Goal: Book appointment/travel/reservation: Book appointment/travel/reservation

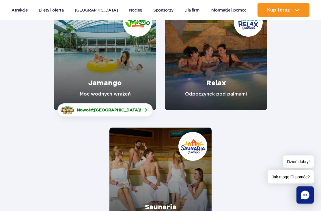
scroll to position [108, 0]
click at [86, 113] on span "Nowość: Crocodile Island !" at bounding box center [109, 110] width 64 height 6
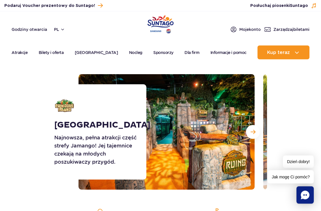
scroll to position [19, 0]
click at [251, 132] on span "Następny slajd" at bounding box center [253, 131] width 5 height 5
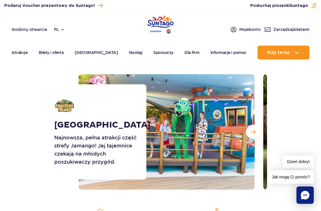
click at [254, 130] on span "Następny slajd" at bounding box center [253, 131] width 5 height 5
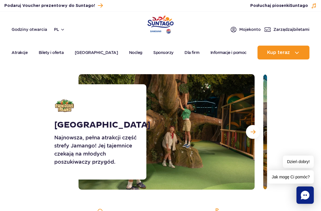
click at [253, 131] on span "Następny slajd" at bounding box center [253, 131] width 5 height 5
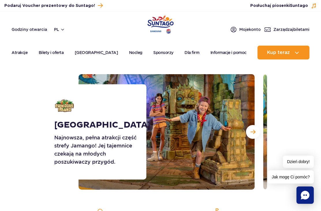
click at [257, 128] on button "Następny slajd" at bounding box center [253, 132] width 14 height 14
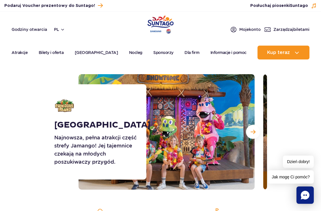
click at [255, 129] on button "Następny slajd" at bounding box center [253, 132] width 14 height 14
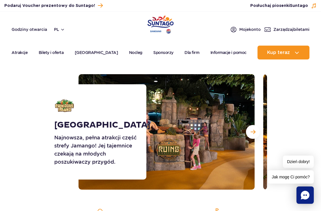
click at [254, 130] on span "Następny slajd" at bounding box center [253, 131] width 5 height 5
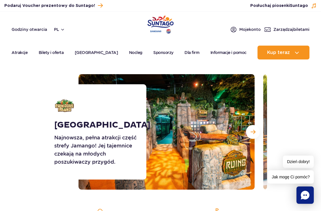
click at [253, 132] on span "Następny slajd" at bounding box center [253, 131] width 5 height 5
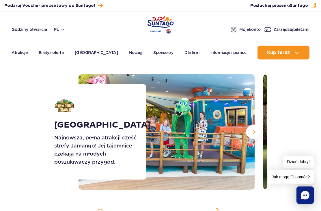
click at [256, 130] on button "Następny slajd" at bounding box center [253, 132] width 14 height 14
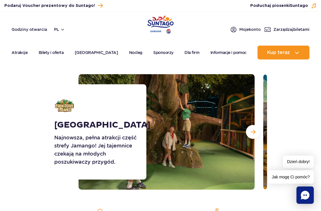
click at [255, 129] on button "Następny slajd" at bounding box center [253, 132] width 14 height 14
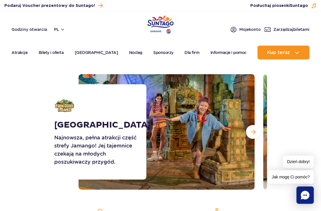
click at [256, 128] on button "Następny slajd" at bounding box center [253, 132] width 14 height 14
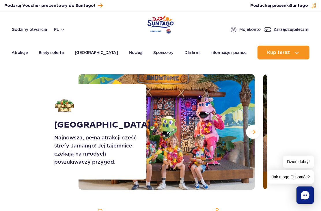
click at [254, 129] on button "Następny slajd" at bounding box center [253, 132] width 14 height 14
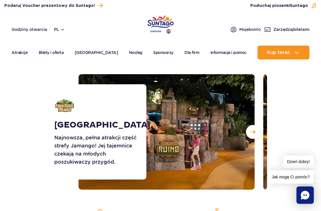
click at [255, 128] on button "Następny slajd" at bounding box center [253, 132] width 14 height 14
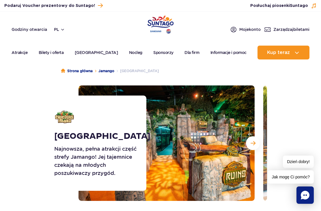
scroll to position [8, 0]
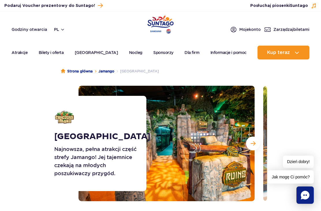
click at [72, 48] on ul "Aktualny ruch w parku Atrakcje Zjeżdżalnie Aster Rainbow Narval Więcej Baseny B…" at bounding box center [161, 53] width 298 height 14
click at [91, 53] on link "[GEOGRAPHIC_DATA]" at bounding box center [96, 53] width 43 height 14
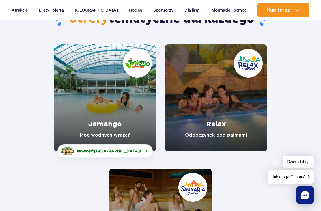
scroll to position [67, 0]
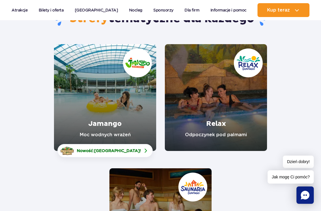
click at [216, 102] on link "Relax" at bounding box center [216, 97] width 102 height 107
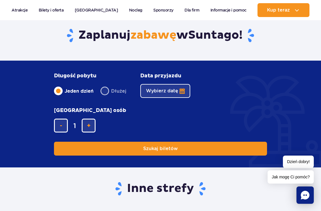
scroll to position [724, 0]
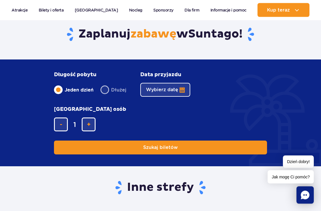
click at [108, 96] on label "Dłużej" at bounding box center [114, 90] width 26 height 12
click at [107, 96] on input "Dłużej" at bounding box center [104, 95] width 6 height 1
radio input "false"
radio input "true"
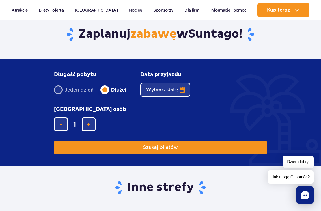
click at [181, 97] on button "Wybierz datę" at bounding box center [165, 90] width 50 height 14
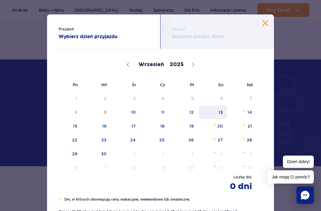
click at [220, 112] on span "13" at bounding box center [213, 112] width 29 height 13
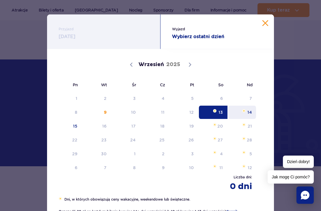
click at [249, 111] on span "14" at bounding box center [242, 112] width 29 height 13
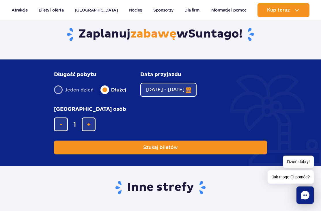
click at [91, 125] on span "dodaj bilet" at bounding box center [89, 125] width 4 height 0
click at [96, 118] on button "dodaj bilet" at bounding box center [89, 125] width 14 height 14
type input "3"
click at [215, 141] on button "Szukaj biletów" at bounding box center [160, 148] width 213 height 14
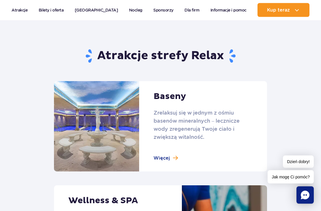
scroll to position [340, 0]
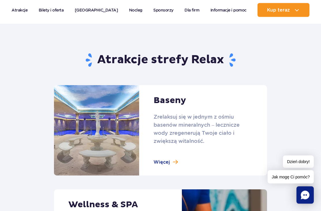
click at [68, 108] on link at bounding box center [160, 131] width 213 height 90
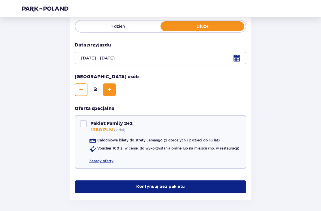
scroll to position [119, 0]
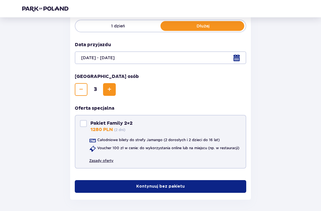
click at [95, 161] on link "Zasady oferty" at bounding box center [101, 159] width 24 height 10
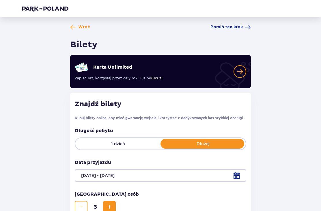
scroll to position [0, 0]
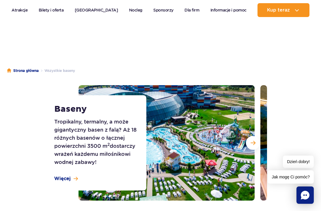
scroll to position [10, 0]
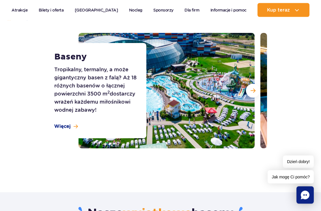
click at [60, 124] on span "Więcej" at bounding box center [62, 127] width 16 height 6
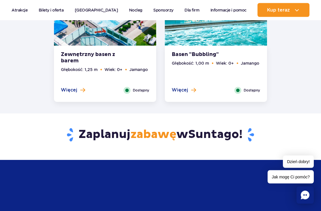
scroll to position [1253, 0]
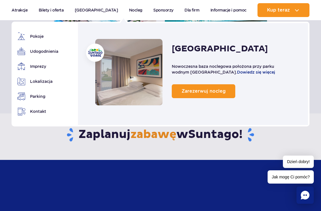
click at [225, 91] on span "Zarezerwuj nocleg" at bounding box center [204, 90] width 44 height 5
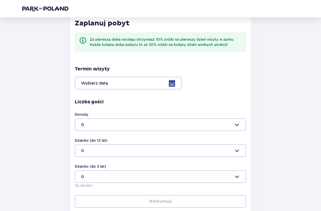
scroll to position [77, 0]
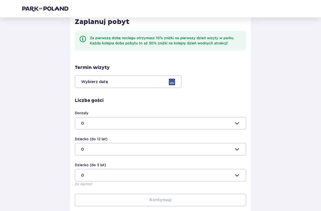
click at [176, 77] on div at bounding box center [161, 81] width 172 height 13
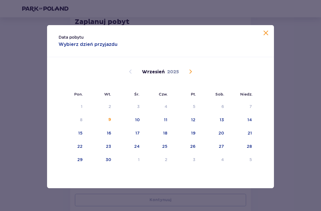
click at [222, 123] on div "13" at bounding box center [222, 120] width 4 height 6
click at [256, 127] on div "14" at bounding box center [242, 120] width 28 height 13
type input "[DATE] - [DATE]"
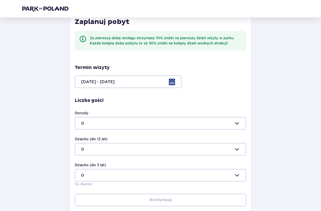
click at [241, 121] on div at bounding box center [161, 123] width 172 height 13
click at [84, 161] on div "2" at bounding box center [160, 163] width 159 height 6
type input "2"
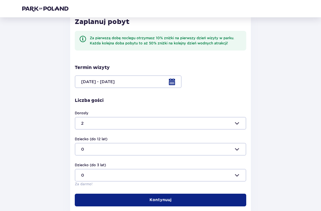
click at [238, 149] on div at bounding box center [161, 149] width 172 height 13
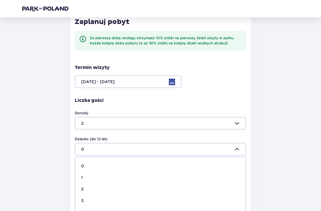
click at [87, 174] on span "1" at bounding box center [160, 178] width 171 height 12
type input "1"
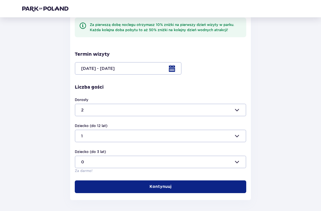
scroll to position [95, 0]
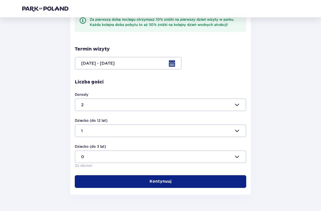
click at [163, 179] on p "Kontynuuj" at bounding box center [161, 182] width 22 height 6
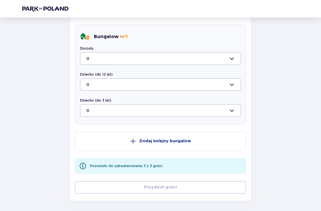
scroll to position [319, 0]
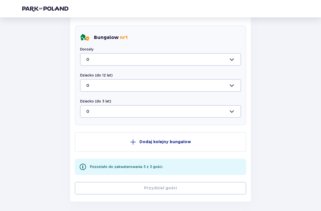
click at [234, 60] on div at bounding box center [160, 59] width 161 height 13
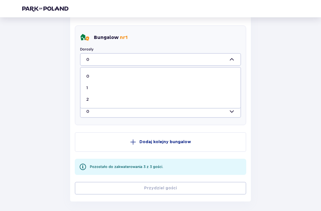
click at [220, 99] on div "2" at bounding box center [160, 100] width 149 height 6
type input "2"
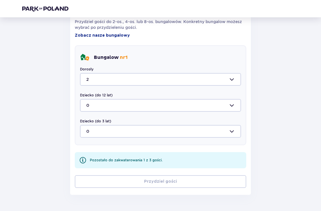
click at [231, 105] on div at bounding box center [160, 105] width 161 height 13
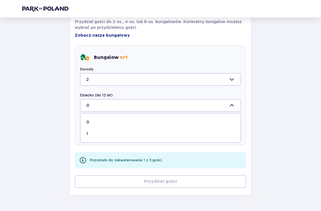
click at [215, 137] on span "1" at bounding box center [161, 134] width 160 height 12
type input "1"
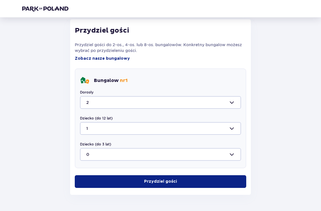
click at [175, 183] on span "button" at bounding box center [178, 182] width 6 height 6
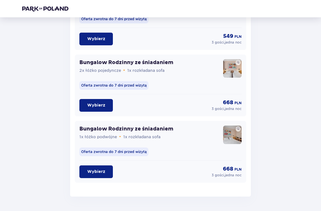
scroll to position [589, 0]
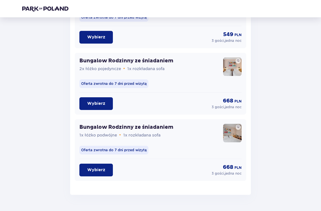
click at [92, 169] on p "Wybierz" at bounding box center [96, 170] width 18 height 6
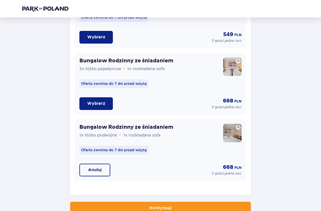
scroll to position [608, 0]
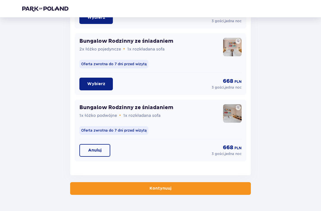
click at [171, 185] on button "Kontynuuj" at bounding box center [160, 188] width 181 height 13
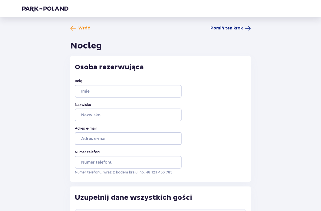
click at [228, 31] on span "Pomiń ten krok" at bounding box center [227, 28] width 32 height 6
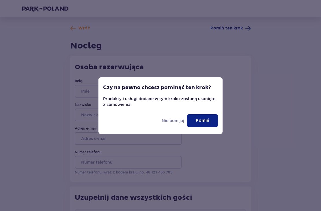
click at [206, 118] on p "Pomiń" at bounding box center [203, 121] width 14 height 6
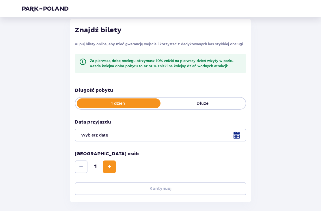
scroll to position [82, 0]
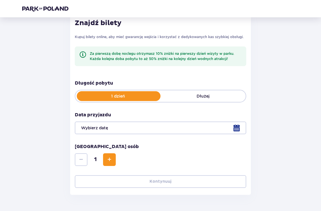
click at [217, 95] on p "Dłużej" at bounding box center [203, 96] width 85 height 6
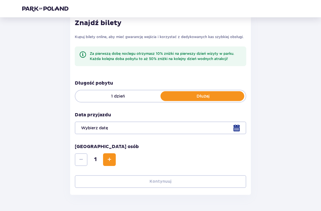
click at [110, 158] on span "Increase" at bounding box center [109, 159] width 7 height 7
click at [237, 125] on div at bounding box center [161, 128] width 172 height 13
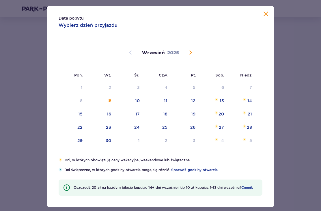
click at [224, 104] on div "13" at bounding box center [222, 101] width 4 height 6
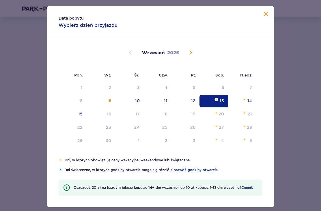
click at [253, 107] on div "14" at bounding box center [242, 101] width 28 height 13
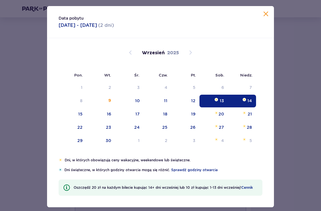
type input "[DATE] - [DATE]"
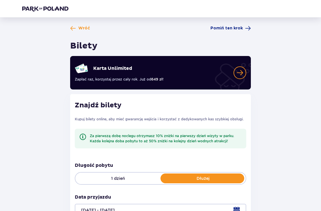
click at [32, 8] on img at bounding box center [45, 9] width 46 height 6
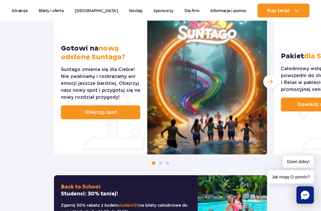
scroll to position [277, 0]
click at [77, 106] on link "Obejrzyj spot" at bounding box center [100, 113] width 79 height 14
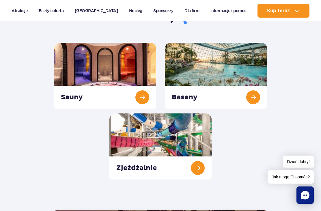
scroll to position [749, 0]
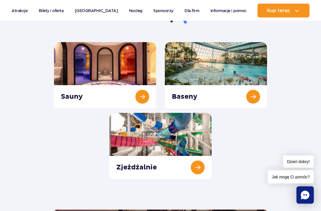
click at [197, 151] on link "Zjeżdżalnie" at bounding box center [161, 146] width 102 height 66
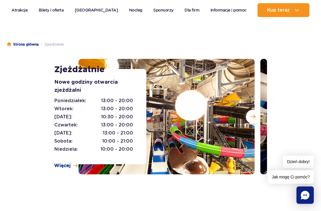
scroll to position [35, 0]
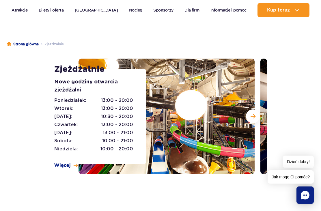
click at [32, 146] on section "Zjeżdżalnie Nowe godziny otwarcia zjeżdżalni Poniedziałek: 13:00 - 20:00 Wtorek…" at bounding box center [160, 117] width 321 height 116
click at [30, 147] on section "Zjeżdżalnie Nowe godziny otwarcia zjeżdżalni Poniedziałek: 13:00 - 20:00 Wtorek…" at bounding box center [160, 117] width 321 height 116
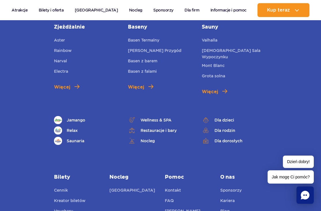
scroll to position [2683, 0]
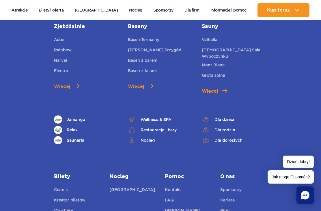
click at [234, 134] on link "Dla rodzin" at bounding box center [234, 130] width 65 height 8
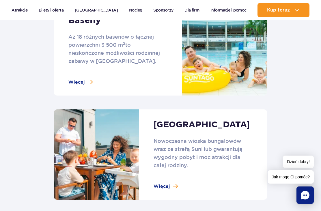
scroll to position [355, 0]
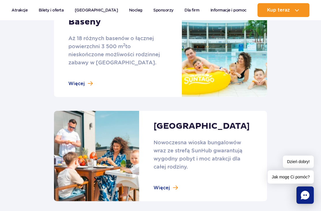
click at [80, 86] on link at bounding box center [160, 52] width 213 height 90
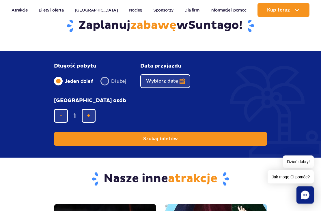
scroll to position [1362, 0]
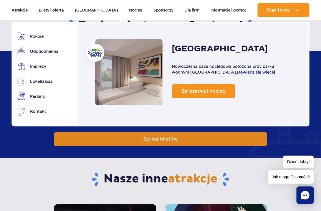
click at [225, 88] on span "Zarezerwuj nocleg" at bounding box center [204, 90] width 44 height 5
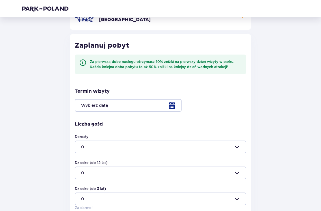
scroll to position [53, 0]
click at [172, 103] on div at bounding box center [161, 105] width 172 height 13
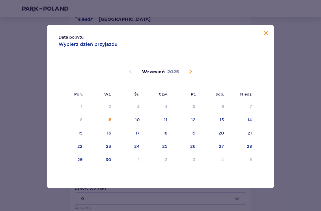
click at [223, 123] on div "13" at bounding box center [222, 120] width 4 height 6
click at [248, 123] on div "14" at bounding box center [250, 120] width 5 height 6
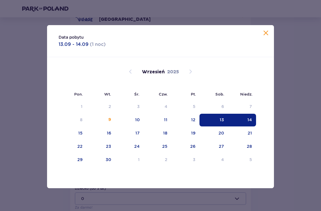
type input "[DATE] - [DATE]"
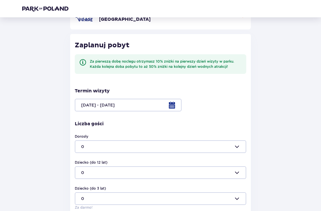
click at [166, 147] on div at bounding box center [161, 146] width 172 height 13
click at [92, 183] on span "2" at bounding box center [160, 187] width 171 height 12
type input "2"
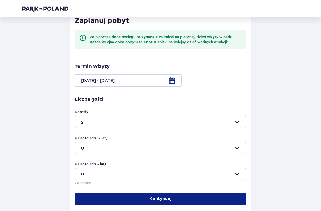
click at [149, 145] on div at bounding box center [161, 148] width 172 height 13
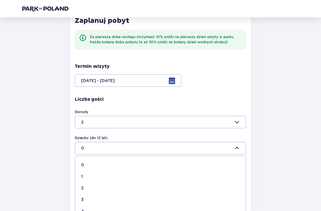
scroll to position [78, 0]
click at [87, 190] on div "2" at bounding box center [160, 188] width 159 height 6
type input "2"
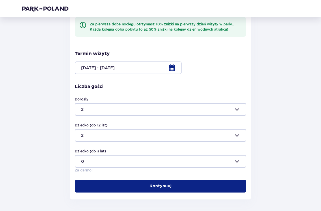
scroll to position [95, 0]
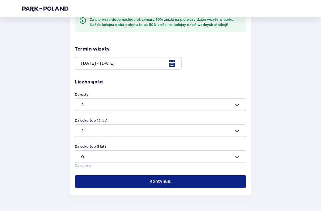
click at [169, 178] on button "Kontynuuj" at bounding box center [161, 181] width 172 height 13
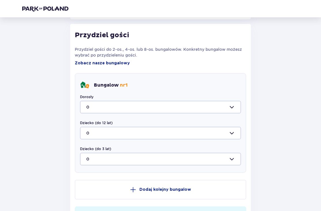
scroll to position [273, 0]
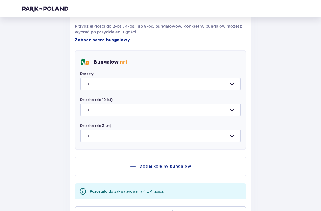
click at [235, 82] on div at bounding box center [160, 84] width 161 height 13
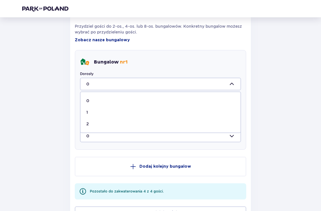
scroll to position [294, 0]
click at [94, 123] on div "2" at bounding box center [160, 124] width 149 height 6
type input "2"
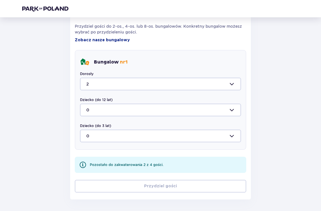
click at [233, 108] on div at bounding box center [160, 110] width 161 height 13
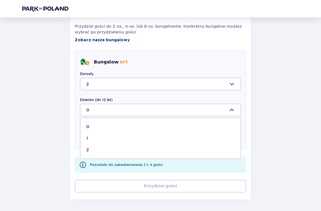
click at [108, 148] on div "2" at bounding box center [160, 150] width 149 height 6
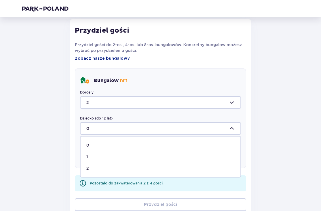
type input "2"
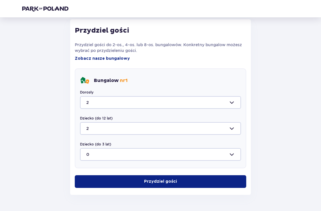
click at [172, 180] on p "Przydziel gości" at bounding box center [160, 182] width 33 height 6
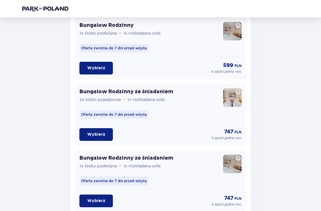
scroll to position [589, 0]
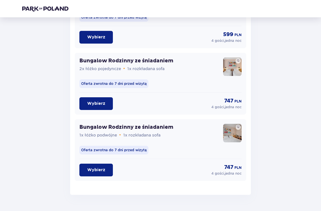
click at [236, 125] on img at bounding box center [232, 133] width 18 height 18
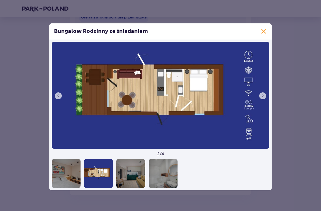
click at [267, 102] on img at bounding box center [161, 95] width 218 height 107
click at [264, 98] on span at bounding box center [263, 96] width 5 height 5
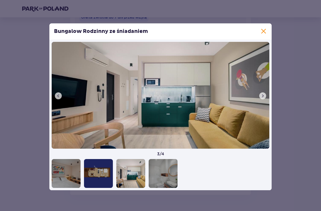
click at [266, 99] on button at bounding box center [263, 95] width 7 height 7
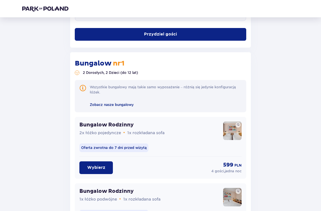
scroll to position [391, 0]
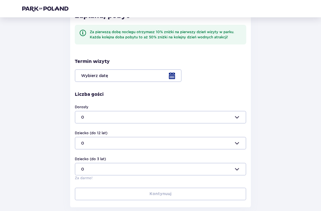
click at [175, 74] on div at bounding box center [161, 76] width 172 height 13
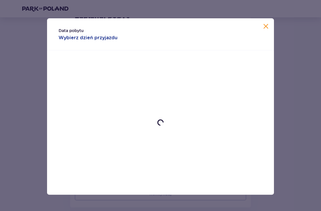
scroll to position [83, 0]
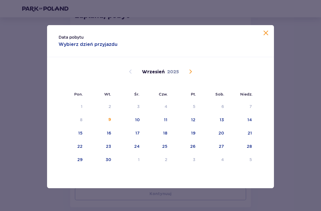
click at [223, 123] on div "13" at bounding box center [222, 120] width 4 height 6
click at [250, 123] on div "14" at bounding box center [250, 120] width 5 height 6
type input "[DATE] - [DATE]"
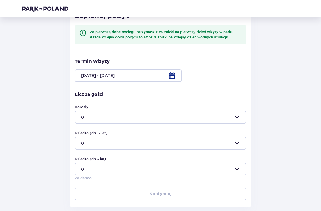
click at [239, 116] on div at bounding box center [161, 117] width 172 height 13
click at [80, 158] on span "2" at bounding box center [160, 157] width 171 height 12
type input "2"
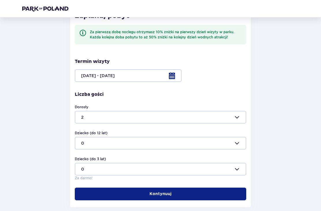
click at [229, 141] on div at bounding box center [161, 143] width 172 height 13
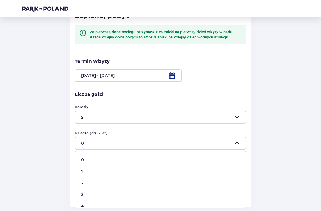
click at [80, 181] on span "2" at bounding box center [160, 183] width 171 height 12
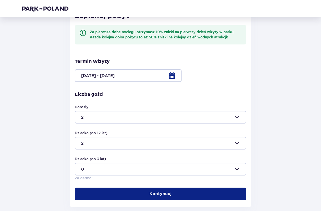
type input "2"
click at [171, 196] on span "button" at bounding box center [173, 194] width 6 height 6
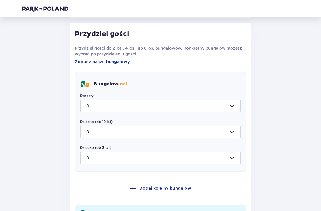
scroll to position [273, 0]
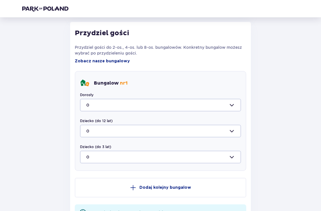
click at [237, 102] on div at bounding box center [160, 105] width 161 height 13
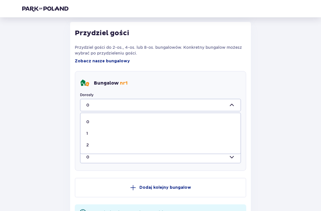
click at [88, 146] on p "2" at bounding box center [87, 145] width 3 height 6
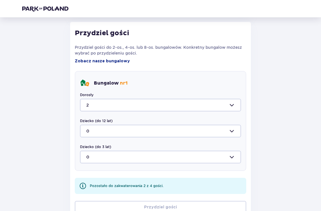
type input "2"
click at [234, 130] on div at bounding box center [160, 131] width 161 height 13
click at [87, 173] on p "2" at bounding box center [87, 171] width 3 height 6
type input "2"
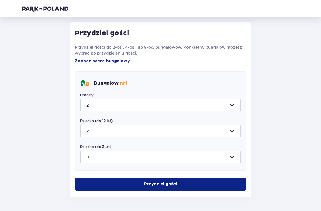
click at [183, 183] on button "Przydziel gości" at bounding box center [161, 184] width 172 height 13
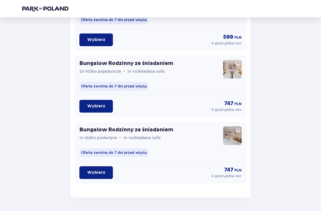
scroll to position [589, 0]
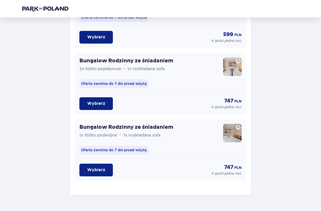
click at [88, 174] on button "Wybierz" at bounding box center [96, 170] width 34 height 13
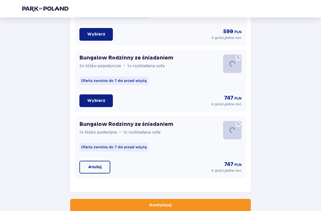
scroll to position [608, 0]
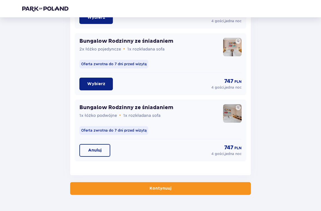
click at [86, 191] on button "Kontynuuj" at bounding box center [160, 188] width 181 height 13
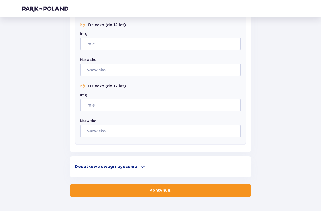
scroll to position [336, 0]
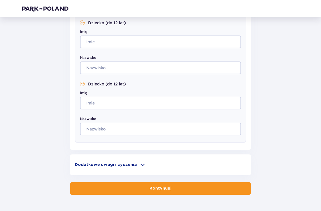
click at [139, 166] on span at bounding box center [142, 165] width 7 height 7
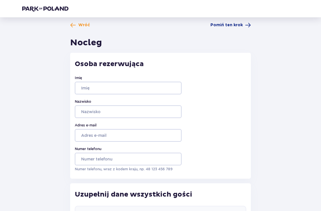
scroll to position [0, 0]
